Goal: Navigation & Orientation: Find specific page/section

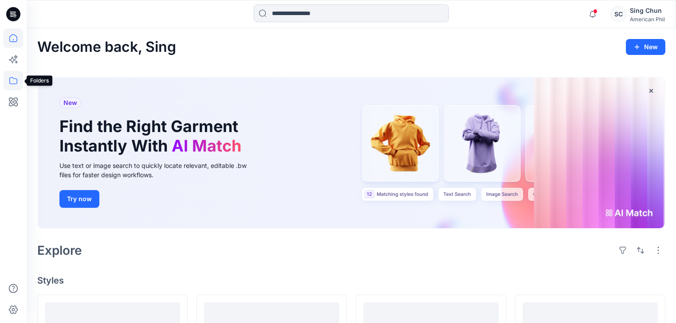
click at [16, 82] on icon at bounding box center [14, 81] width 20 height 20
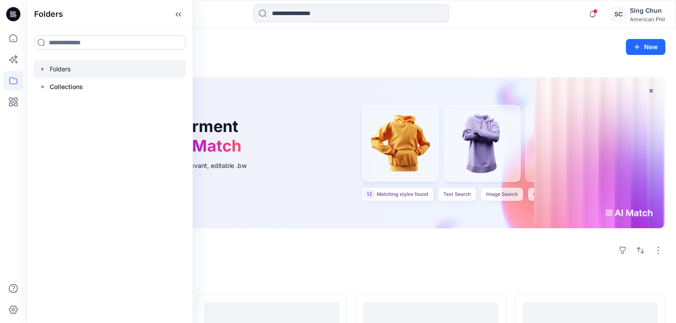
click at [63, 78] on div at bounding box center [110, 69] width 152 height 18
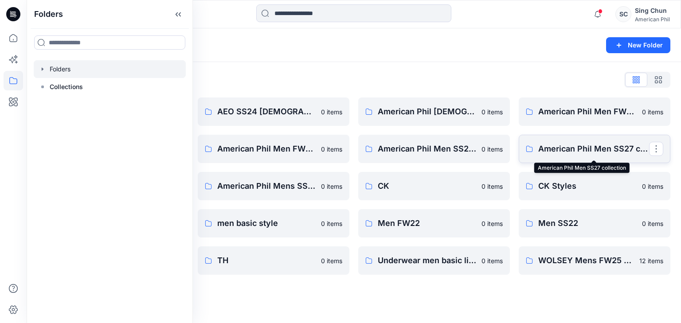
click at [571, 154] on p "American Phil Men SS27 collection" at bounding box center [594, 149] width 111 height 12
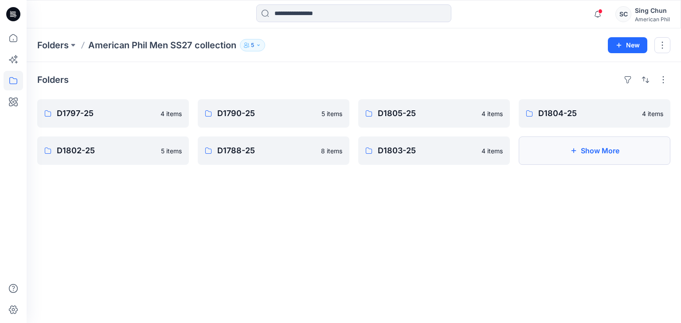
click at [591, 154] on button "Show More" at bounding box center [595, 151] width 152 height 28
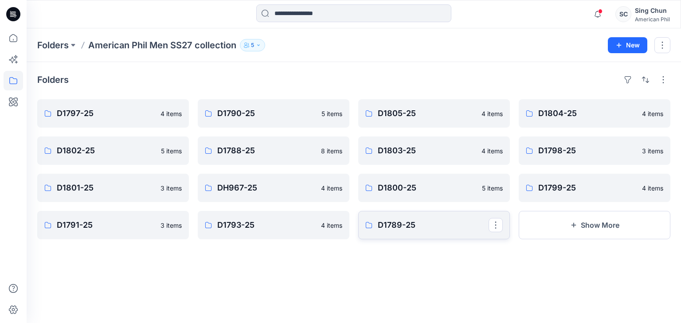
click at [400, 232] on p "D1789-25" at bounding box center [433, 225] width 111 height 12
click at [278, 228] on p "D1793-25" at bounding box center [272, 225] width 111 height 12
